Goal: Information Seeking & Learning: Find specific page/section

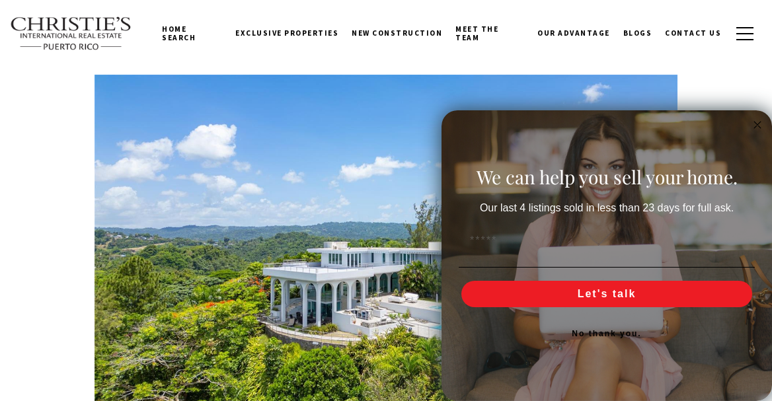
click at [73, 40] on img at bounding box center [71, 34] width 122 height 34
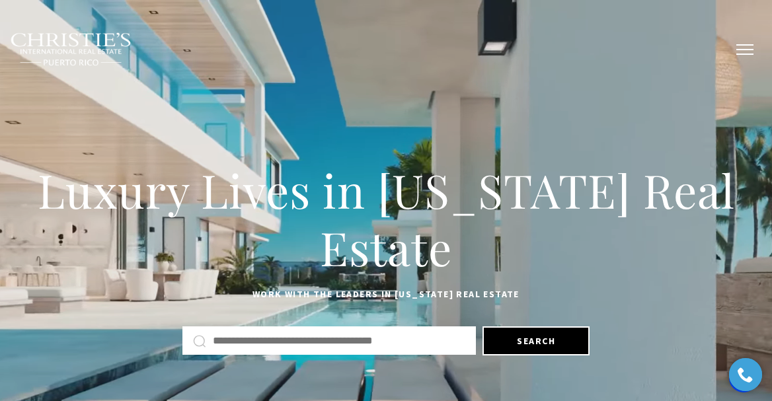
click at [750, 48] on button "button" at bounding box center [745, 49] width 34 height 38
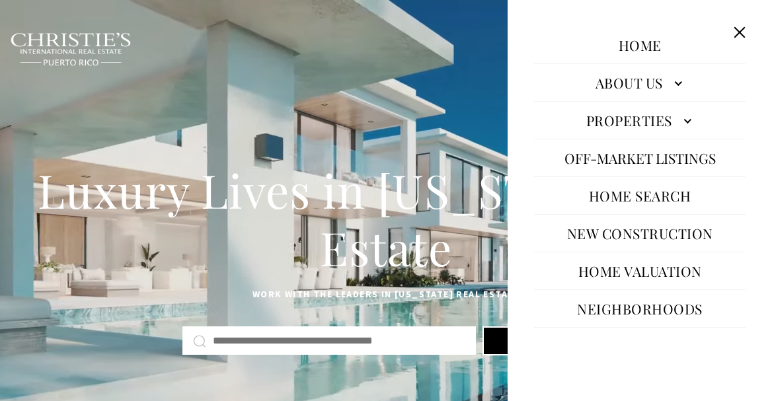
click at [663, 192] on link "Home Search" at bounding box center [641, 196] width 116 height 32
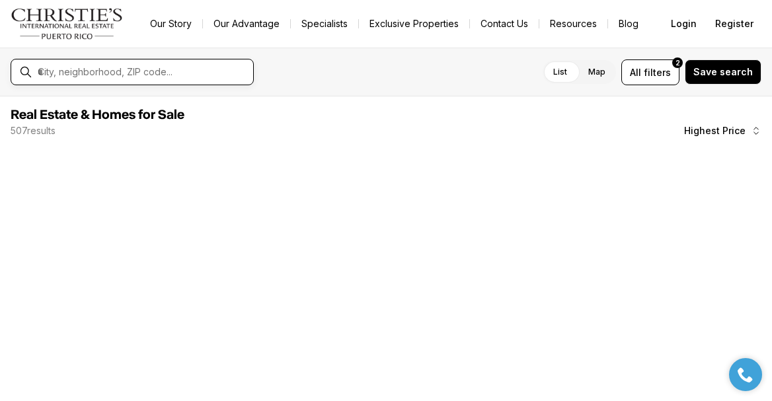
click at [102, 75] on input "text" at bounding box center [143, 72] width 210 height 12
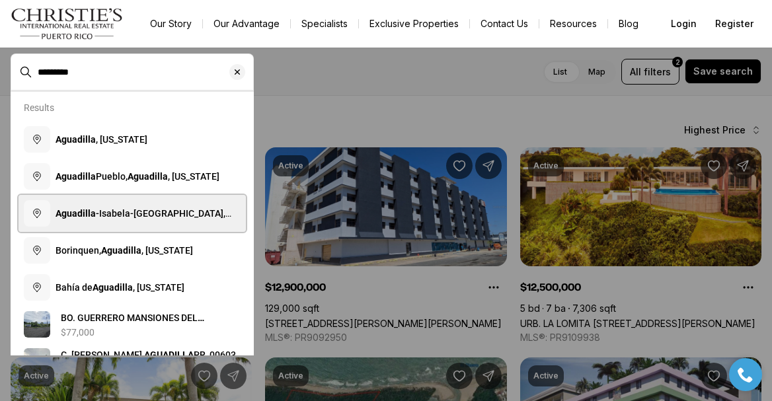
click at [127, 208] on span "Aguadilla -Isabela-San Sebastián, PR, Puerto Rico" at bounding box center [144, 220] width 176 height 24
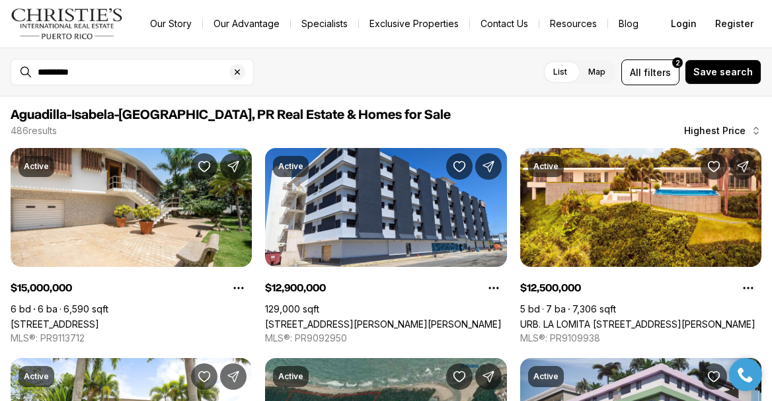
type input "**********"
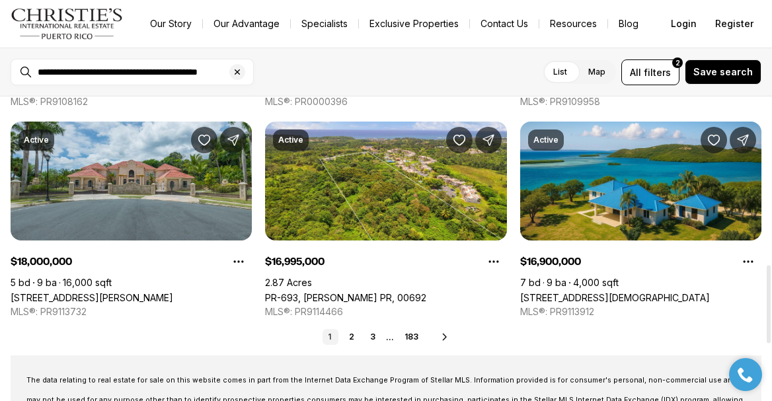
scroll to position [659, 0]
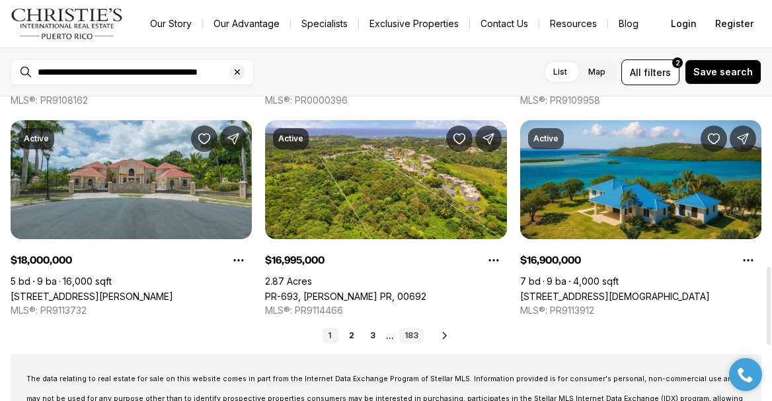
click at [413, 337] on link "183" at bounding box center [411, 336] width 24 height 16
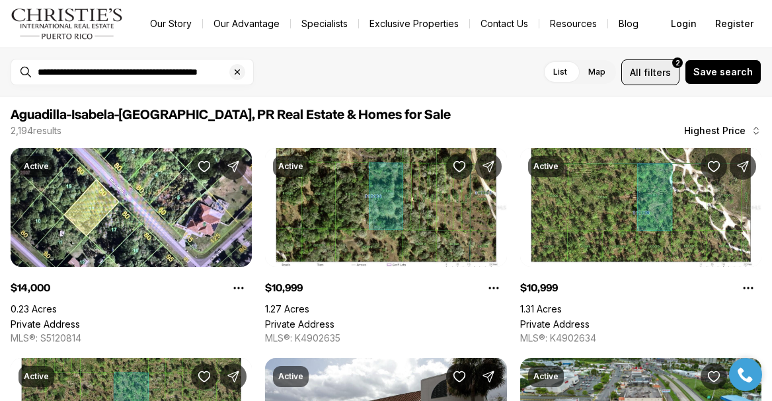
click at [655, 67] on span "filters" at bounding box center [657, 72] width 27 height 14
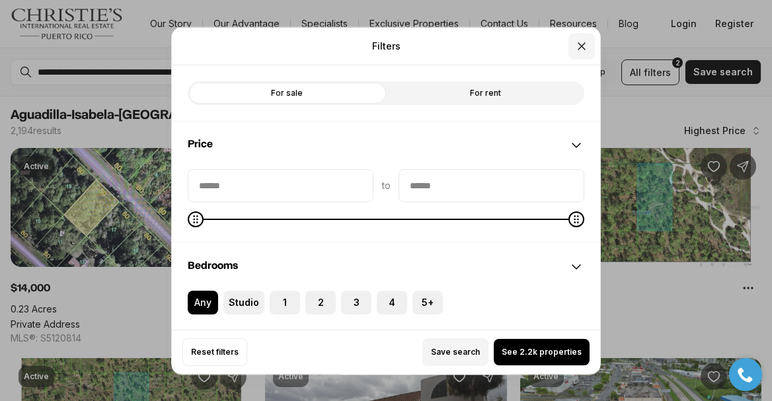
click at [583, 46] on icon "Close" at bounding box center [582, 45] width 7 height 7
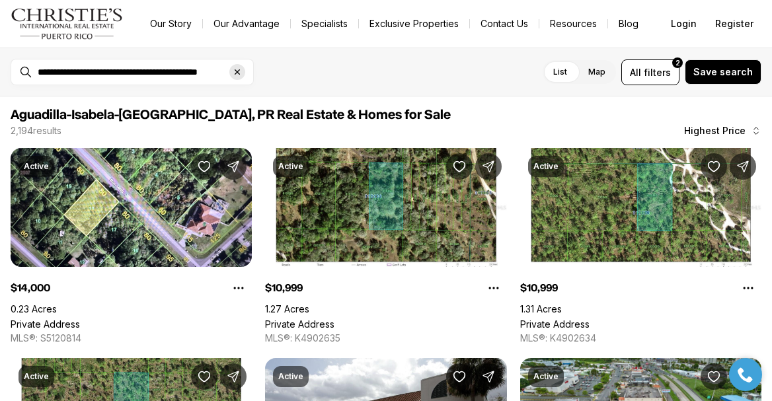
click at [235, 71] on icon "Clear search input" at bounding box center [237, 72] width 11 height 11
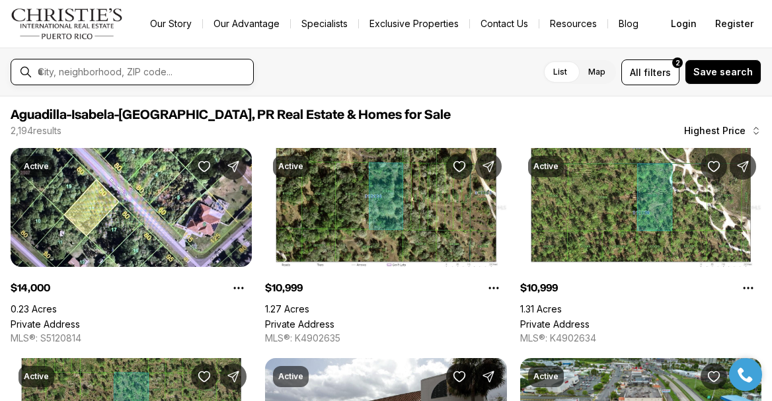
click at [179, 71] on input "text" at bounding box center [143, 72] width 210 height 12
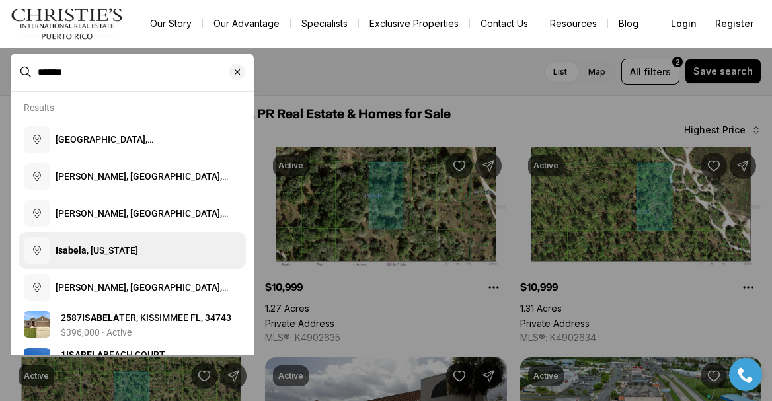
type input "*******"
click at [127, 248] on span "Isabela , Puerto Rico" at bounding box center [97, 250] width 83 height 11
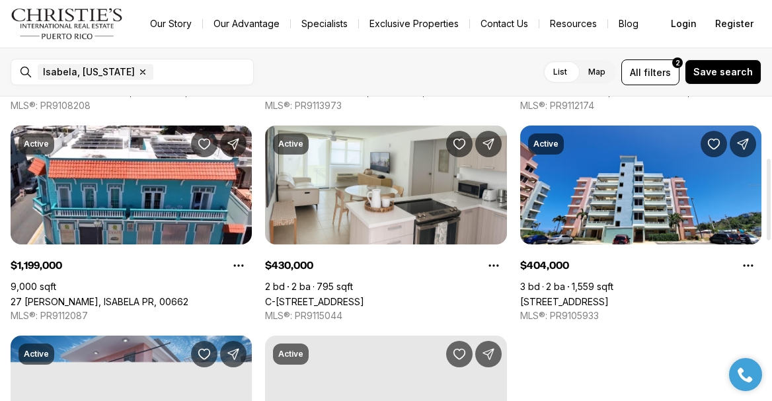
scroll to position [238, 0]
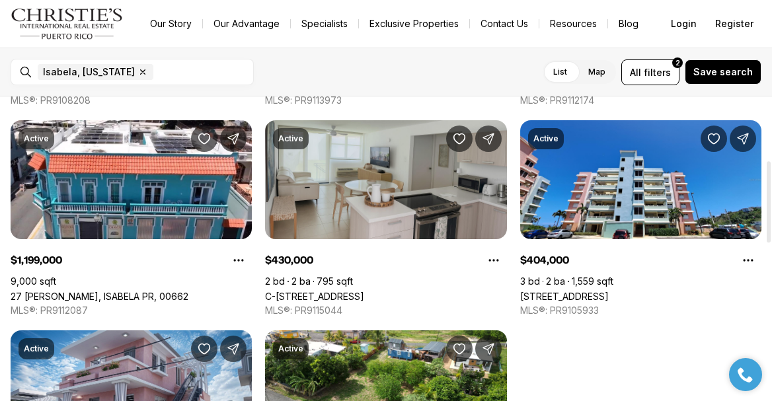
click at [364, 291] on link "C-116 MARBELA CASA DE PLAYA #1, ISABELA PR, 00662" at bounding box center [314, 296] width 99 height 11
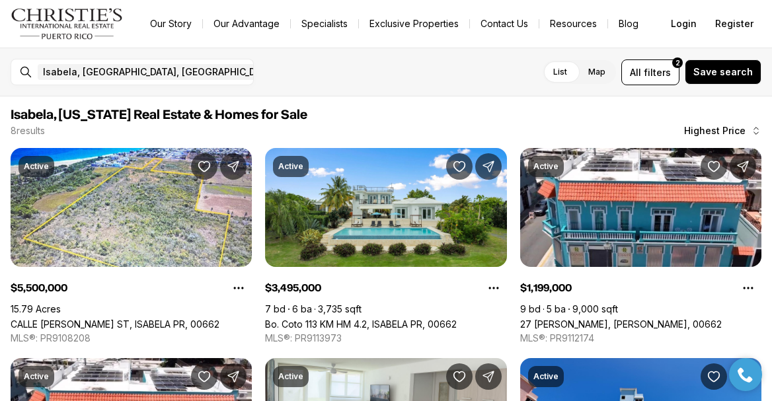
click at [194, 81] on div "Isabela, PR, US Remove Isabela, PR, US" at bounding box center [142, 72] width 221 height 26
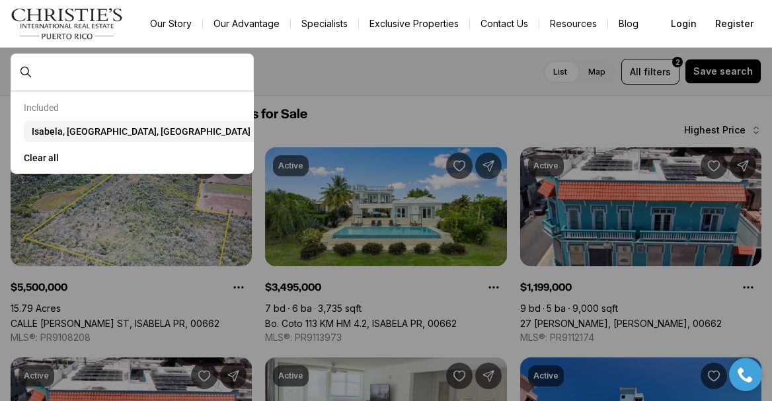
click at [155, 81] on div at bounding box center [142, 72] width 221 height 22
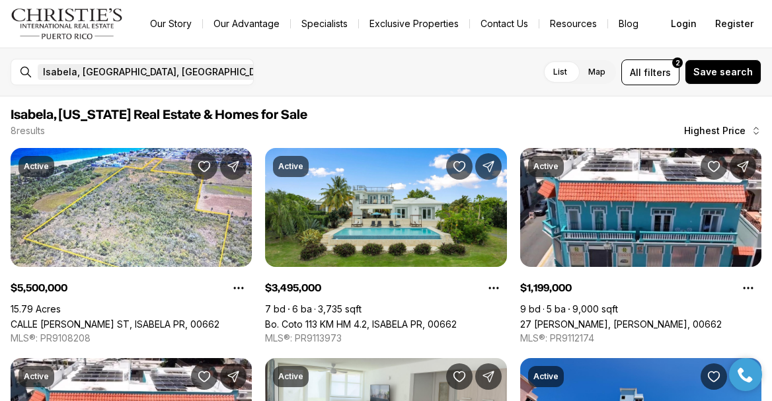
click at [282, 71] on icon "button" at bounding box center [284, 72] width 5 height 5
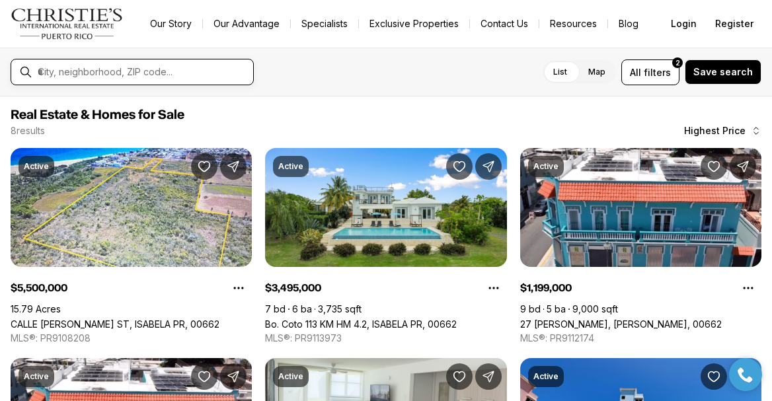
click at [133, 71] on input "text" at bounding box center [143, 72] width 210 height 12
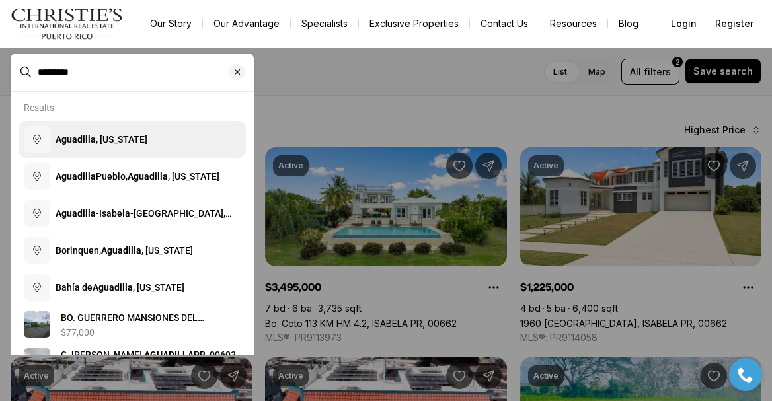
type input "*********"
click at [111, 138] on span "Aguadilla , Puerto Rico" at bounding box center [102, 139] width 92 height 11
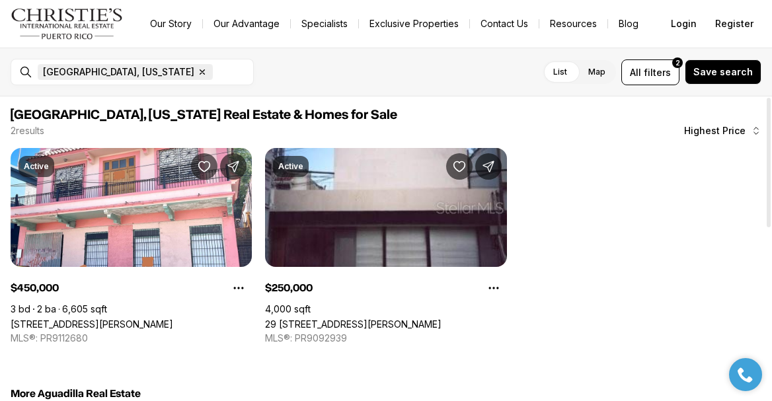
click at [200, 72] on icon "button" at bounding box center [202, 72] width 5 height 5
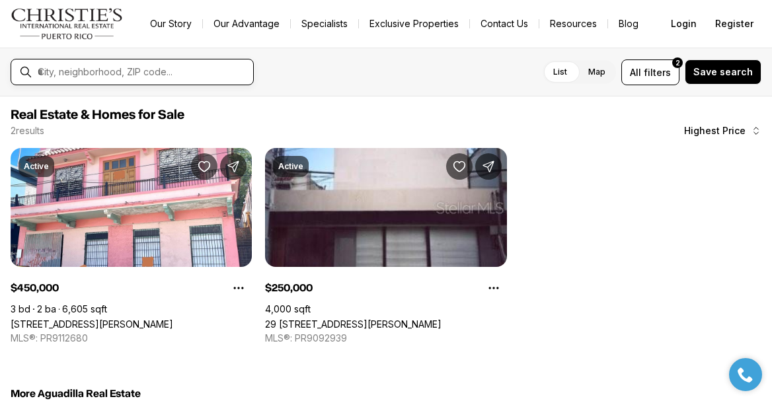
click at [134, 74] on input "text" at bounding box center [143, 72] width 210 height 12
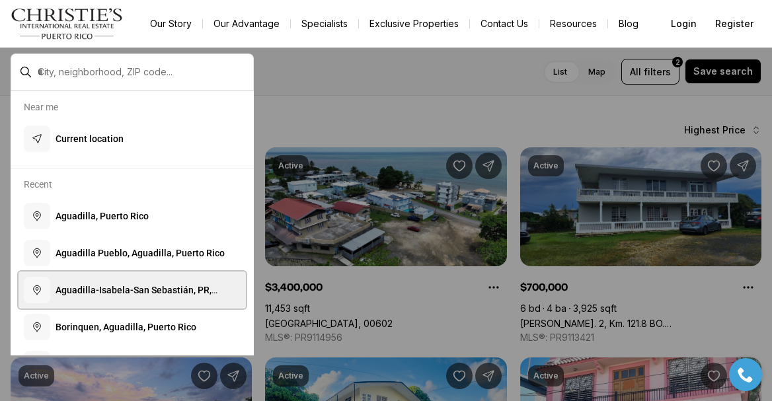
click at [137, 291] on span "A g u a d i l l a - I s a b e l a - S a n S e b a s t i á n , P R , P u e r t o…" at bounding box center [137, 297] width 162 height 24
type input "**********"
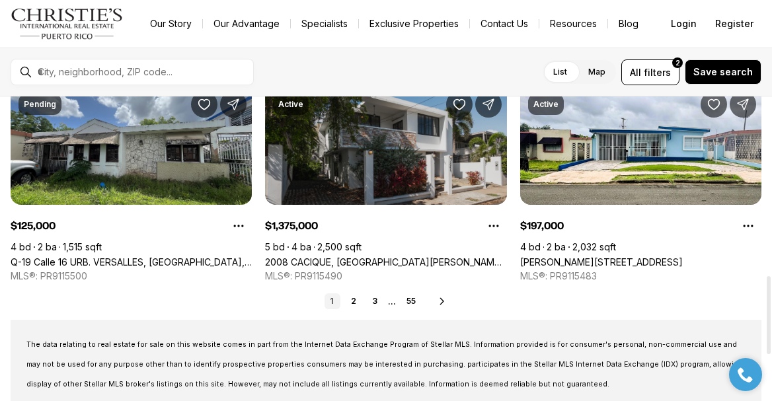
scroll to position [694, 0]
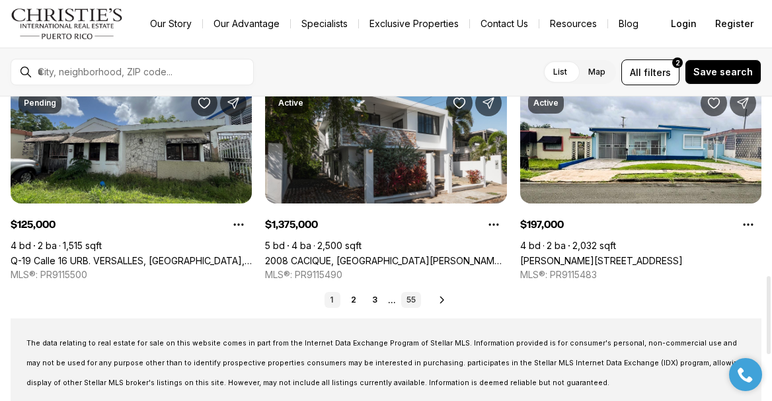
click at [413, 297] on link "55" at bounding box center [411, 300] width 20 height 16
